Goal: Entertainment & Leisure: Consume media (video, audio)

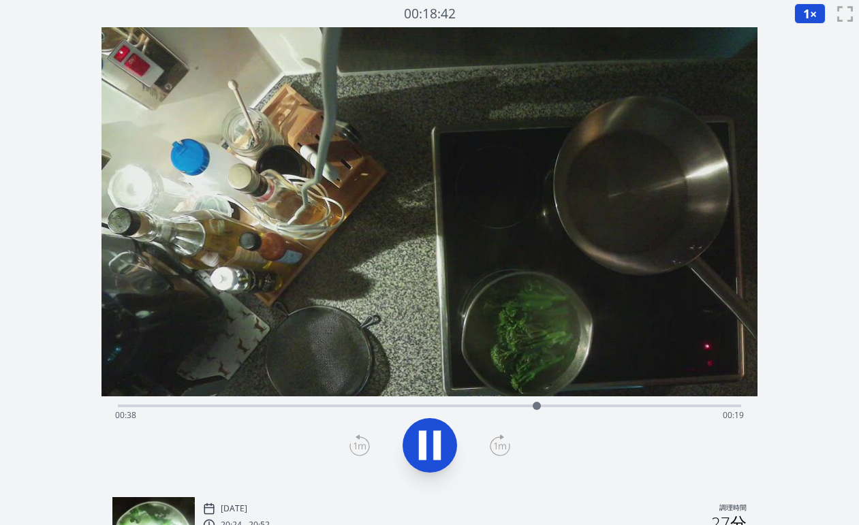
click at [291, 411] on div "経過時間: 00:38 残り時間: 00:19" at bounding box center [430, 416] width 630 height 22
click at [270, 407] on div "経過時間: 00:16 残り時間: 00:41" at bounding box center [430, 416] width 630 height 22
click at [195, 405] on div "経過時間: 00:14 残り時間: 00:43" at bounding box center [430, 416] width 630 height 22
click at [467, 407] on div "経過時間: 00:18 残り時間: 00:39" at bounding box center [430, 416] width 630 height 22
click at [420, 407] on div "経過時間: 00:33 残り時間: 00:25" at bounding box center [430, 416] width 630 height 22
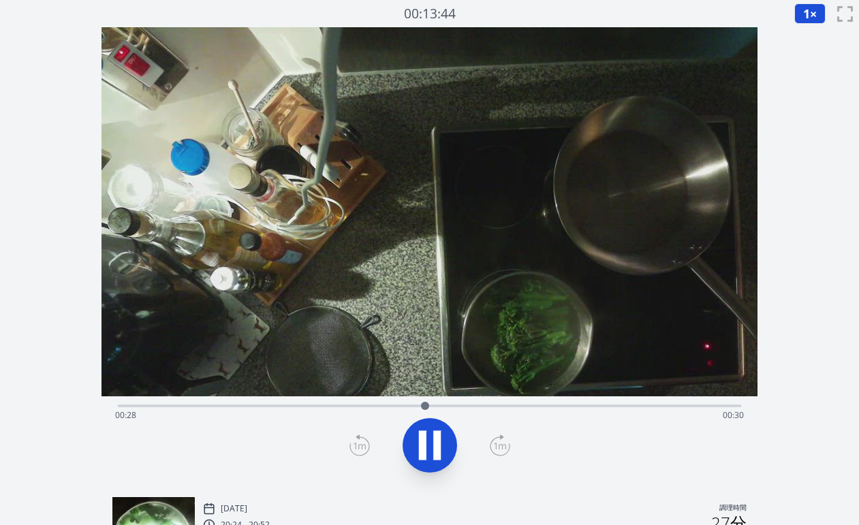
click at [396, 405] on div "経過時間: 00:28 残り時間: 00:30" at bounding box center [430, 416] width 630 height 22
click at [425, 406] on div "経過時間: 00:27 残り時間: 00:31" at bounding box center [430, 406] width 624 height 3
click at [426, 406] on div "経過時間: 00:29 残り時間: 00:29" at bounding box center [430, 416] width 630 height 22
click at [265, 406] on div "経過時間: 00:01 残り時間: 00:56" at bounding box center [430, 416] width 630 height 22
click at [253, 407] on div "経過時間: 00:20 残り時間: 00:37" at bounding box center [430, 416] width 630 height 22
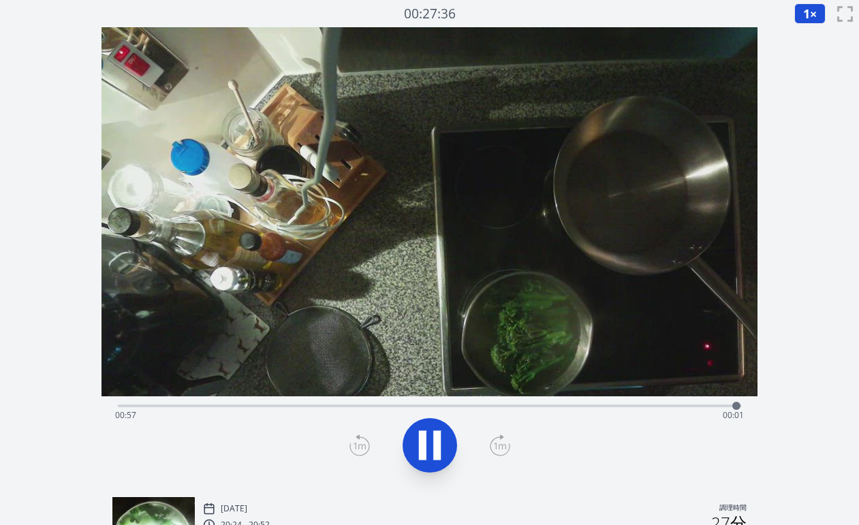
click at [321, 403] on div "経過時間: 00:57 残り時間: 00:01" at bounding box center [430, 405] width 624 height 16
click at [322, 407] on div "経過時間: 00:53 残り時間: 00:05" at bounding box center [430, 416] width 630 height 22
click at [332, 407] on div at bounding box center [338, 406] width 20 height 20
click at [260, 405] on div "経過時間: 00:29 残り時間: 00:29" at bounding box center [430, 416] width 630 height 22
click at [207, 405] on div "経過時間: 00:14 残り時間: 00:44" at bounding box center [430, 416] width 630 height 22
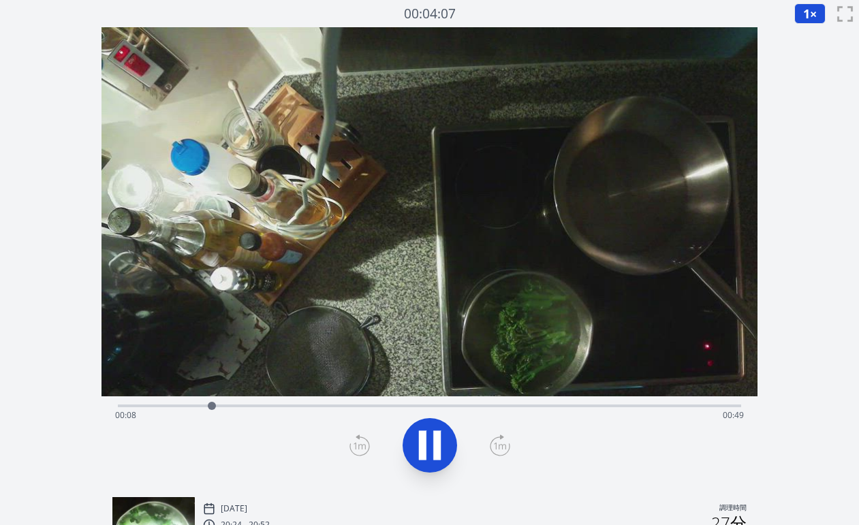
click at [170, 405] on div "経過時間: 00:08 残り時間: 00:49" at bounding box center [430, 416] width 630 height 22
click at [154, 409] on div "経過時間: 00:06 残り時間: 00:52" at bounding box center [430, 416] width 630 height 22
click at [168, 407] on div at bounding box center [161, 406] width 20 height 20
click at [436, 435] on icon at bounding box center [436, 445] width 7 height 29
click at [178, 404] on div at bounding box center [184, 406] width 20 height 20
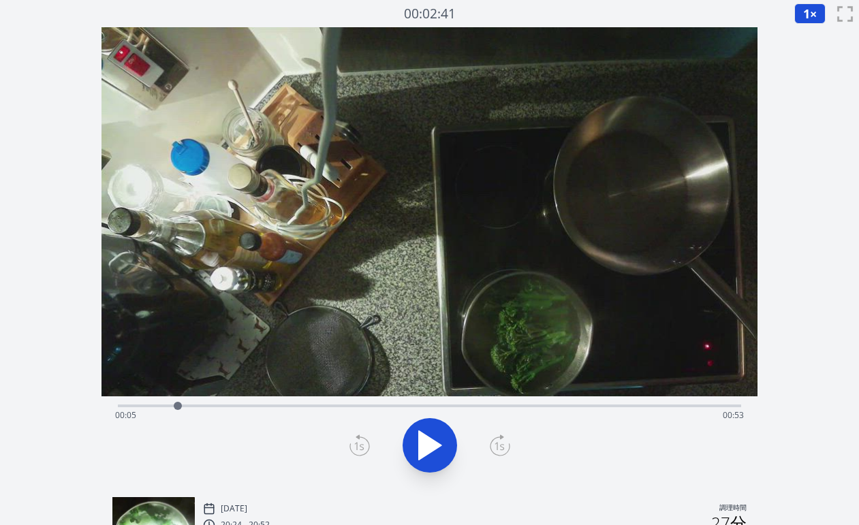
click at [168, 404] on div at bounding box center [178, 406] width 20 height 20
click at [181, 406] on div "経過時間: 00:04 残り時間: 00:53" at bounding box center [430, 416] width 630 height 22
click at [194, 407] on div "経過時間: 00:05 残り時間: 00:52" at bounding box center [430, 416] width 630 height 22
click at [179, 405] on div "経過時間: 00:07 残り時間: 00:51" at bounding box center [430, 416] width 630 height 22
click at [168, 405] on div at bounding box center [178, 406] width 20 height 20
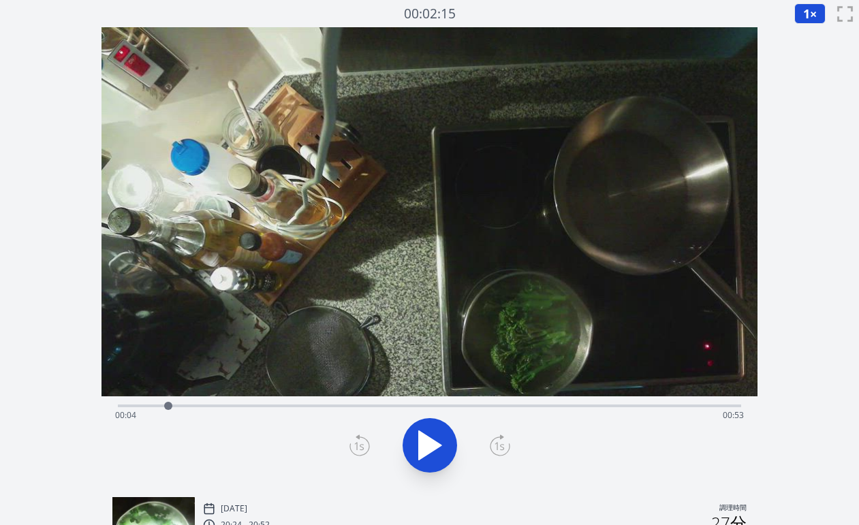
click at [174, 405] on div at bounding box center [168, 406] width 20 height 20
click at [179, 406] on div at bounding box center [174, 406] width 20 height 20
click at [160, 406] on div "経過時間: 00:05 残り時間: 00:52" at bounding box center [430, 416] width 630 height 22
click at [172, 407] on div "経過時間: 00:03 残り時間: 00:54" at bounding box center [430, 416] width 630 height 22
click at [180, 407] on div at bounding box center [171, 406] width 20 height 20
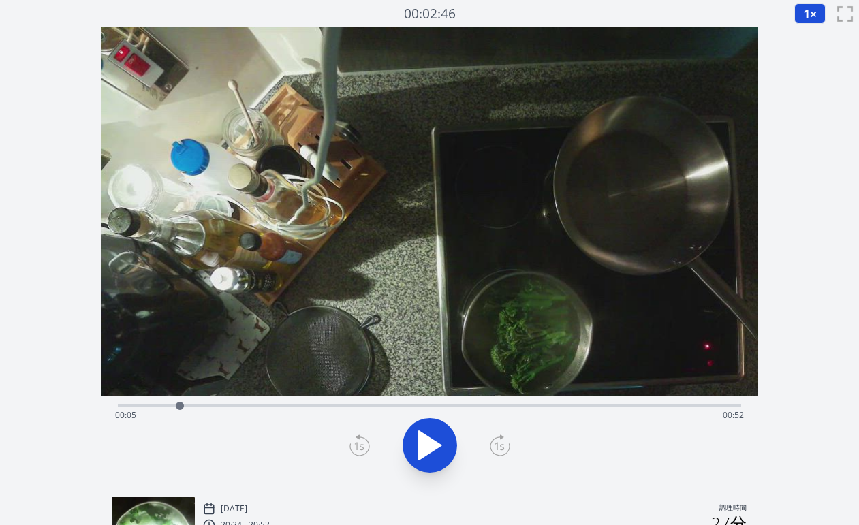
click at [189, 407] on div at bounding box center [180, 406] width 20 height 20
click at [195, 407] on div at bounding box center [189, 406] width 20 height 20
